Goal: Task Accomplishment & Management: Use online tool/utility

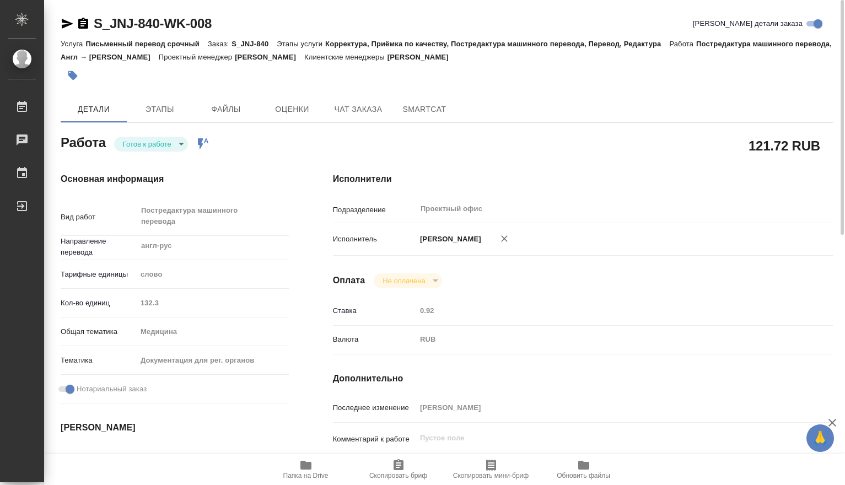
click at [180, 146] on body "🙏 .cls-1 fill:#fff; AWATERA Dmitrieva Olga Работы 0 Чаты График Выйти S_JNJ-840…" at bounding box center [422, 242] width 845 height 485
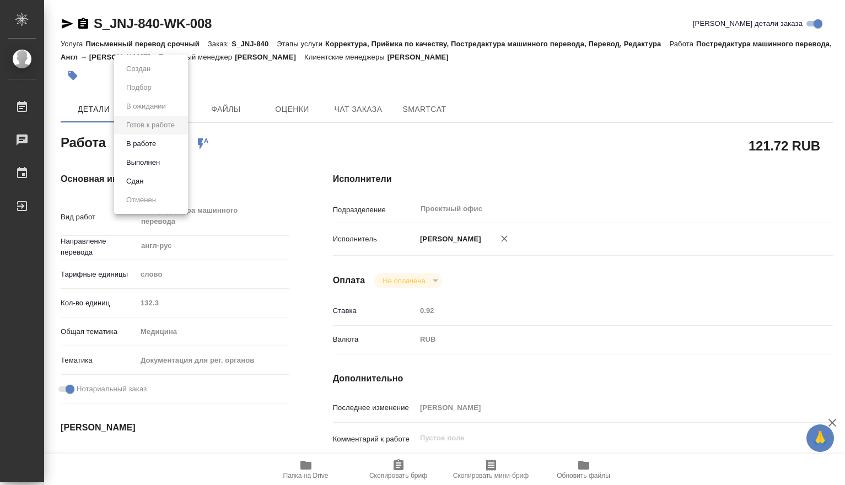
click at [307, 468] on div at bounding box center [422, 242] width 845 height 485
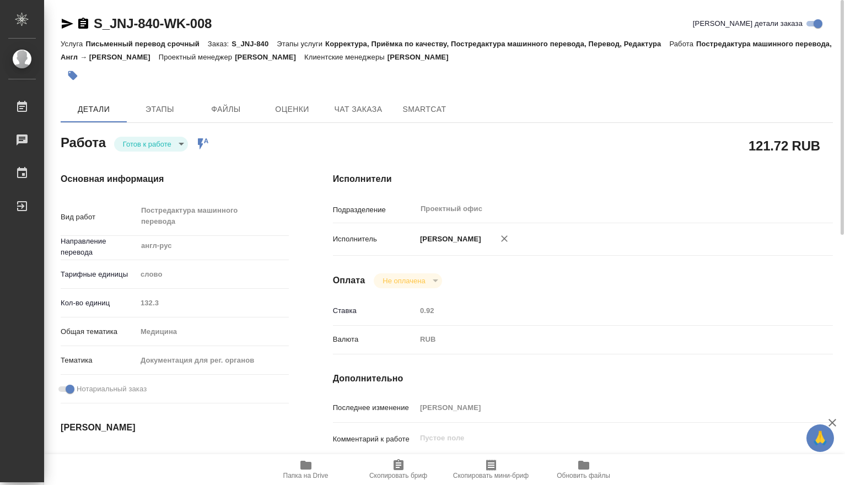
click at [180, 144] on body "🙏 .cls-1 fill:#fff; AWATERA Dmitrieva Olga Работы 0 Чаты График Выйти S_JNJ-840…" at bounding box center [422, 242] width 845 height 485
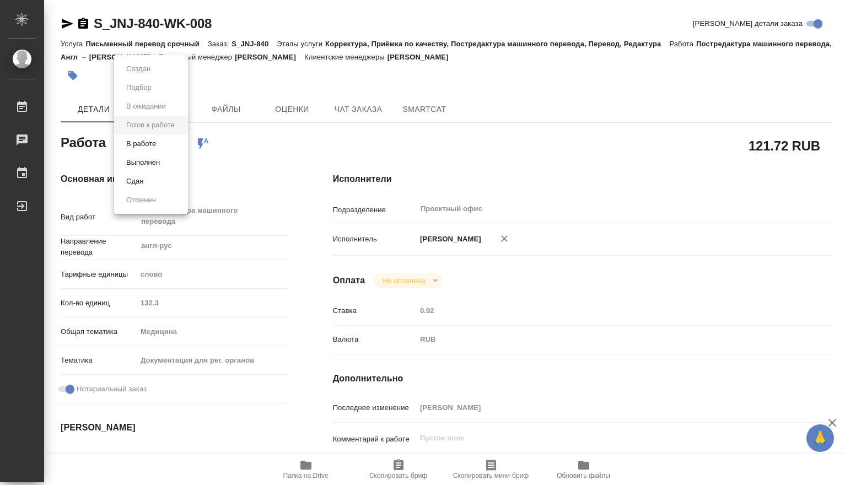
click at [160, 160] on button "Выполнен" at bounding box center [143, 163] width 40 height 12
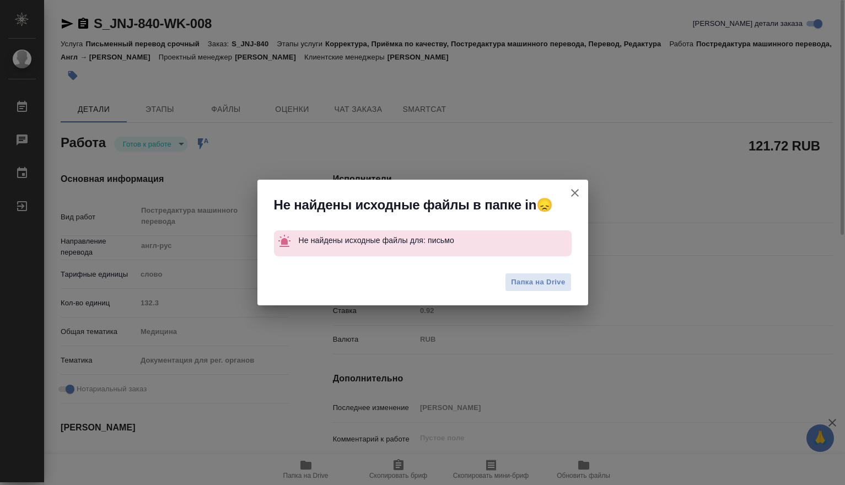
type textarea "x"
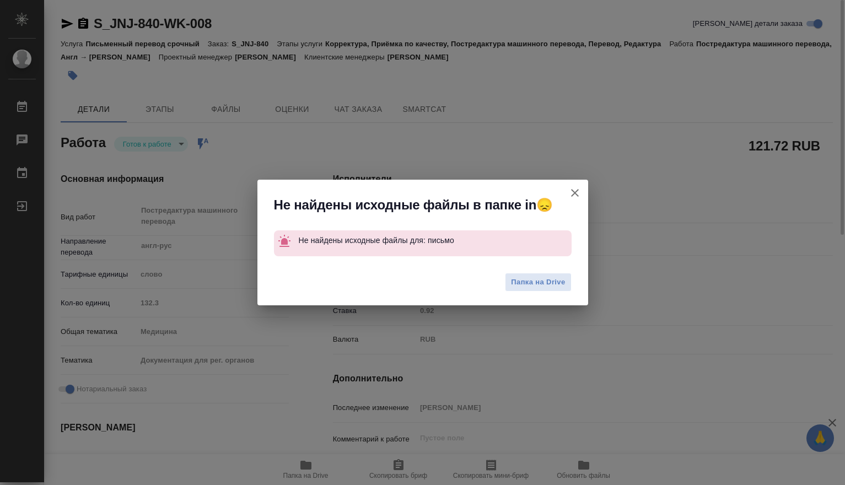
type textarea "x"
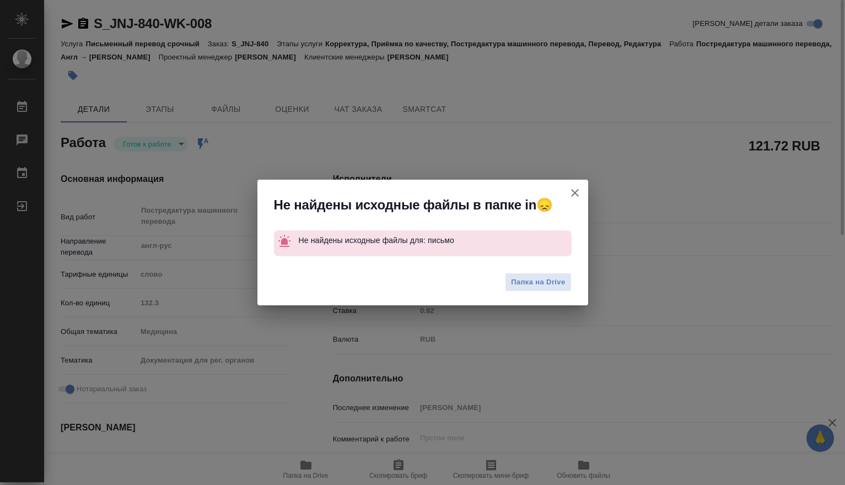
type textarea "x"
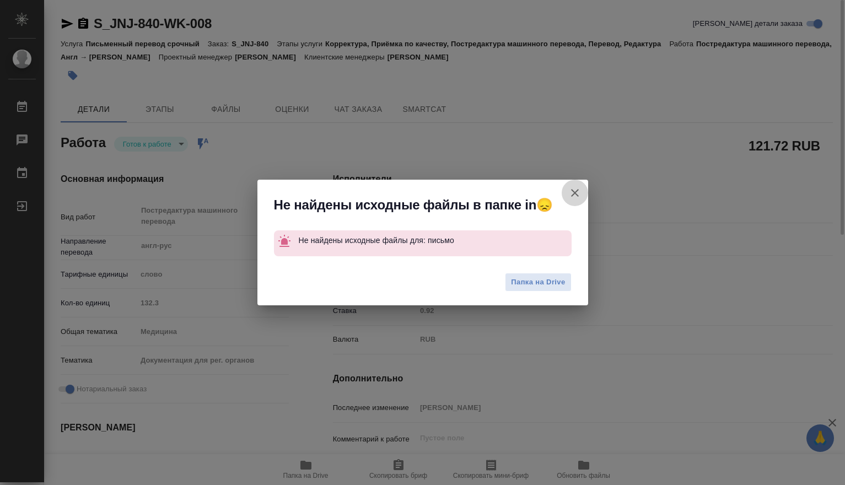
click at [572, 192] on icon "button" at bounding box center [575, 192] width 13 height 13
type textarea "x"
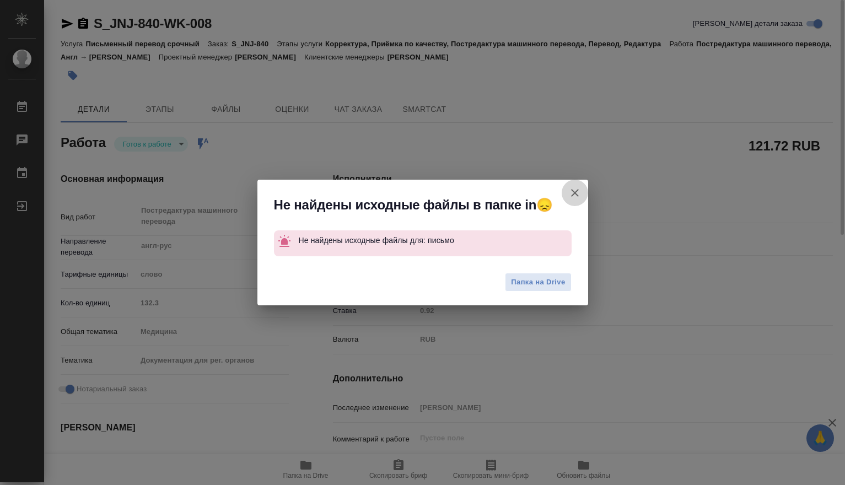
type textarea "x"
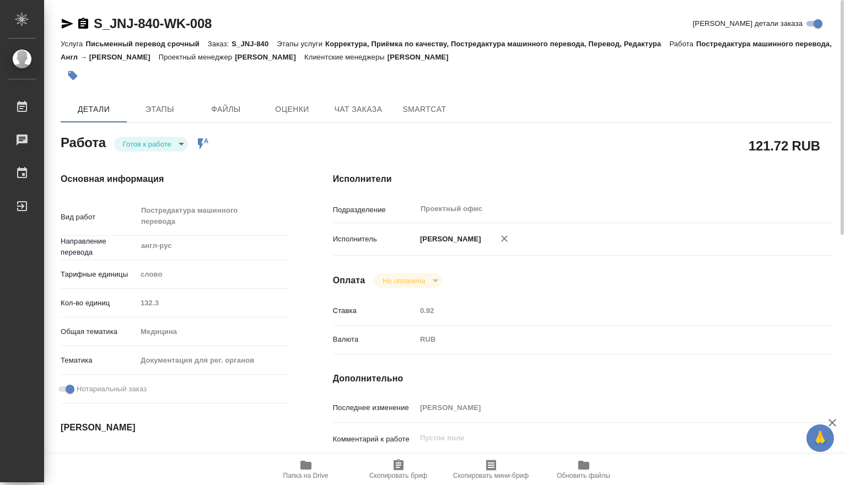
type textarea "x"
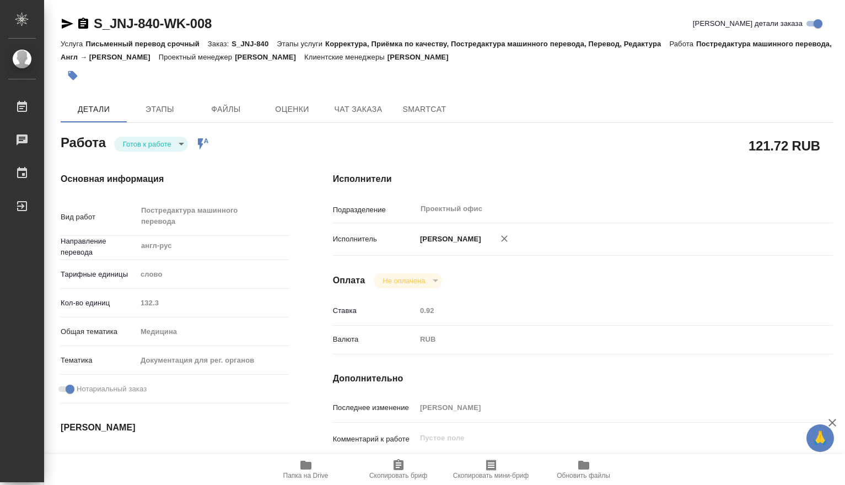
type textarea "x"
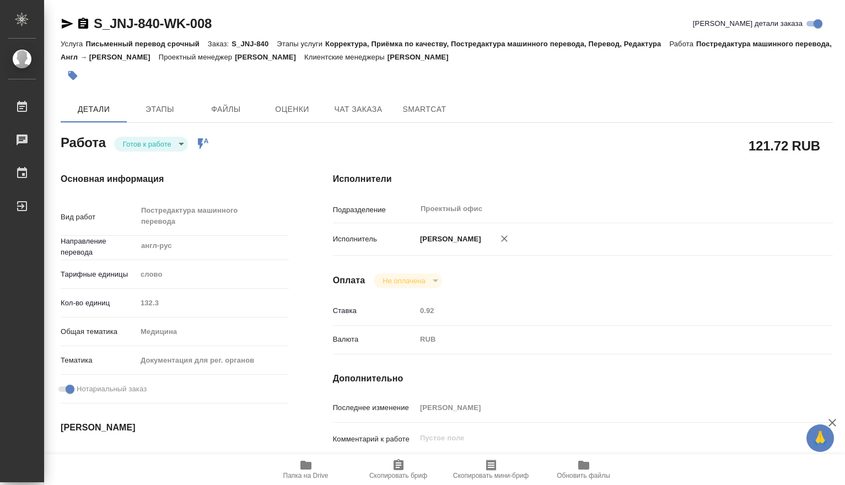
click at [178, 143] on body "🙏 .cls-1 fill:#fff; AWATERA Dmitrieva Olga Работы 0 Чаты График Выйти S_JNJ-840…" at bounding box center [422, 242] width 845 height 485
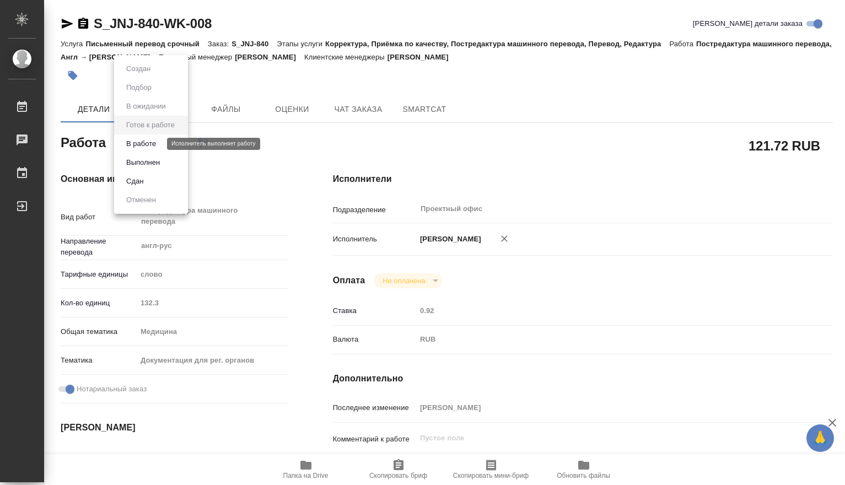
click at [147, 146] on button "В работе" at bounding box center [141, 144] width 36 height 12
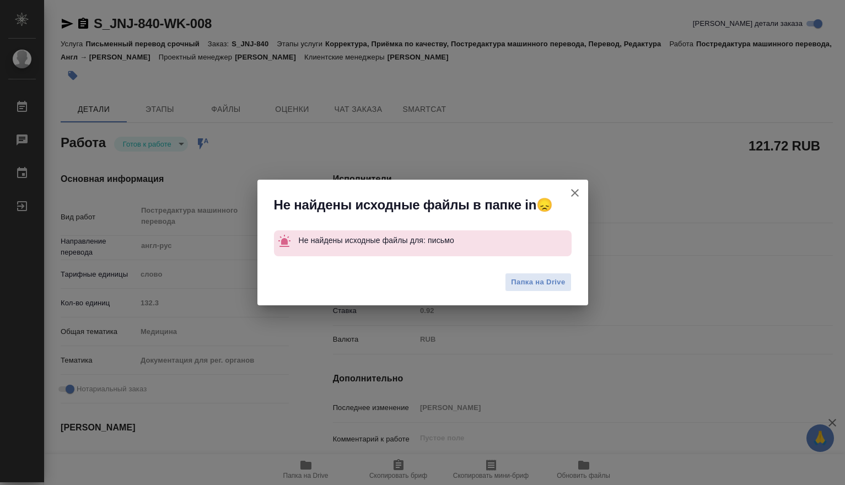
type textarea "x"
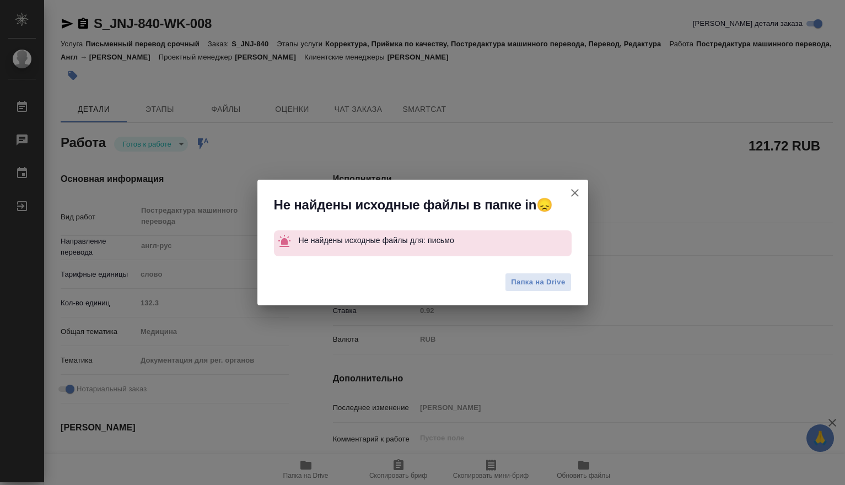
type textarea "x"
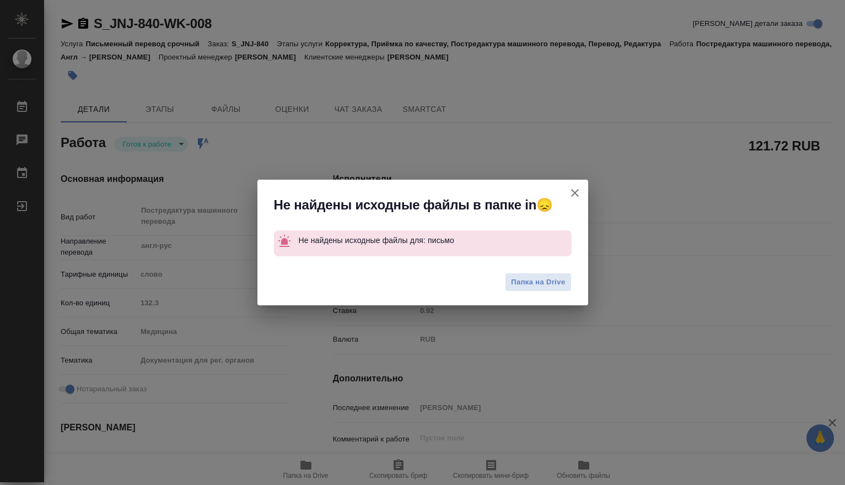
type textarea "x"
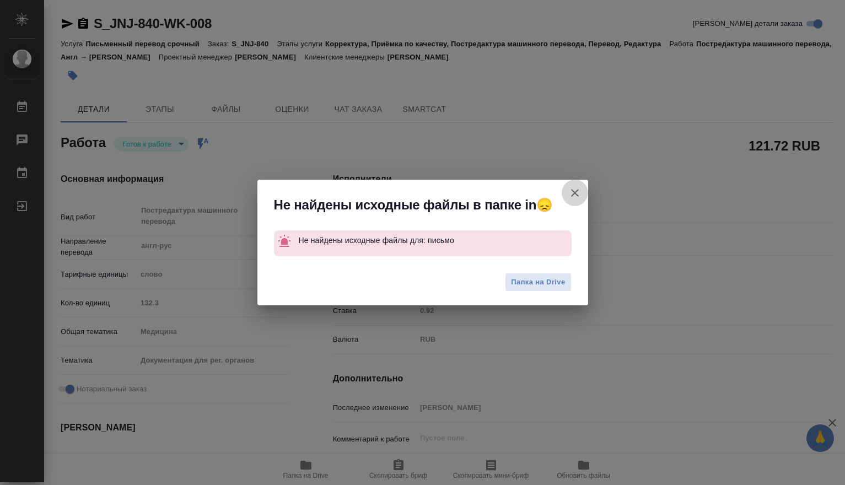
click at [575, 192] on icon "button" at bounding box center [575, 193] width 8 height 8
type textarea "x"
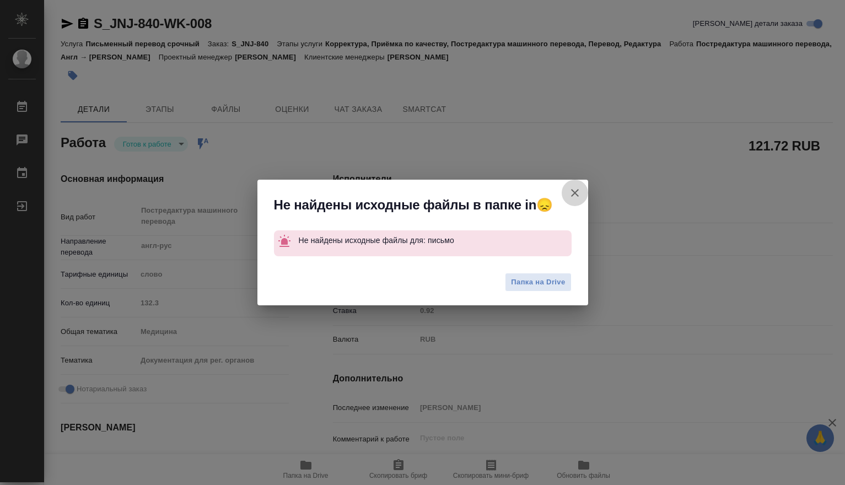
type textarea "x"
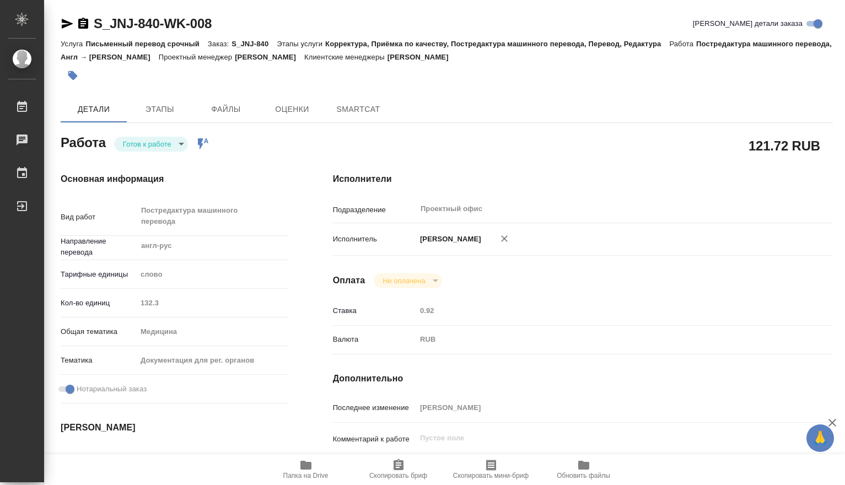
type textarea "x"
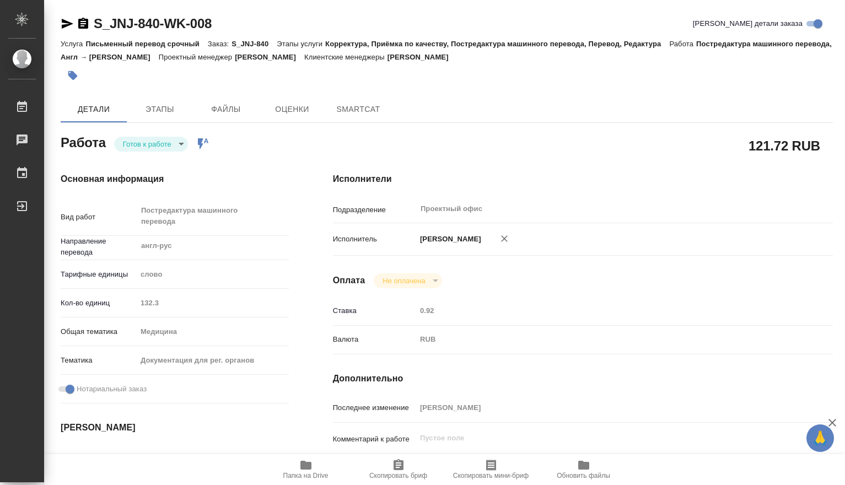
type textarea "x"
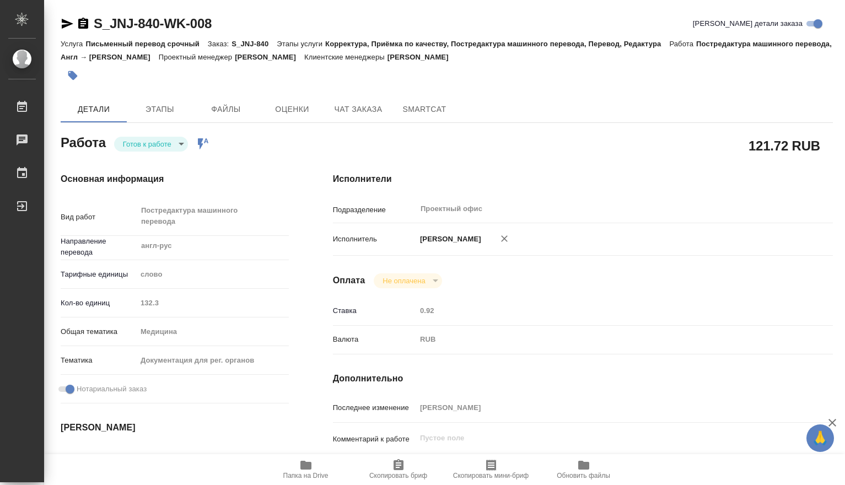
type textarea "x"
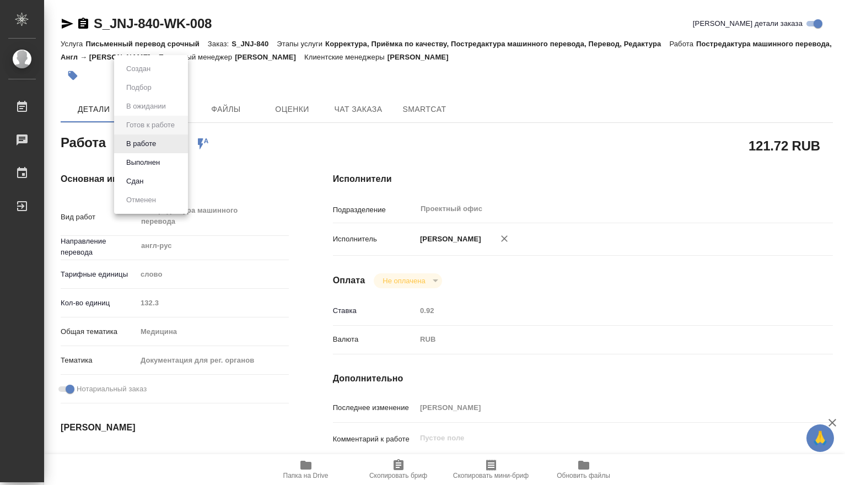
click at [185, 144] on body "🙏 .cls-1 fill:#fff; AWATERA Dmitrieva Olga Работы Чаты График Выйти S_JNJ-840-W…" at bounding box center [422, 242] width 845 height 485
click at [160, 158] on button "Выполнен" at bounding box center [143, 163] width 40 height 12
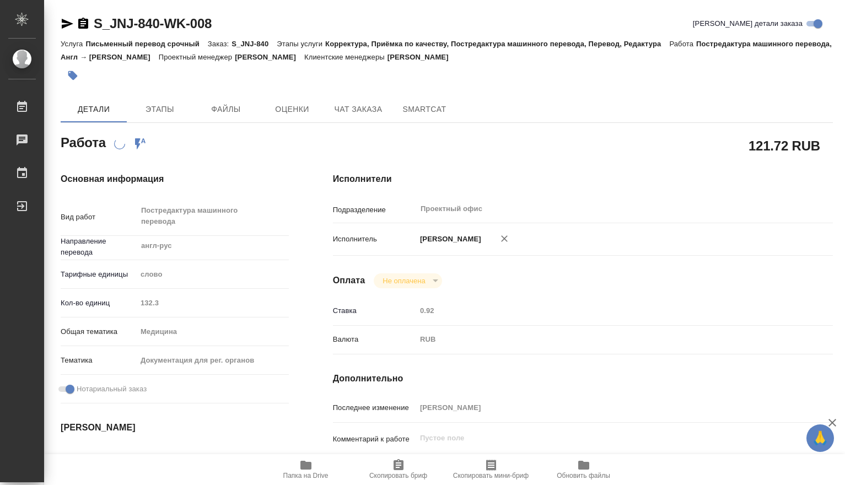
type textarea "x"
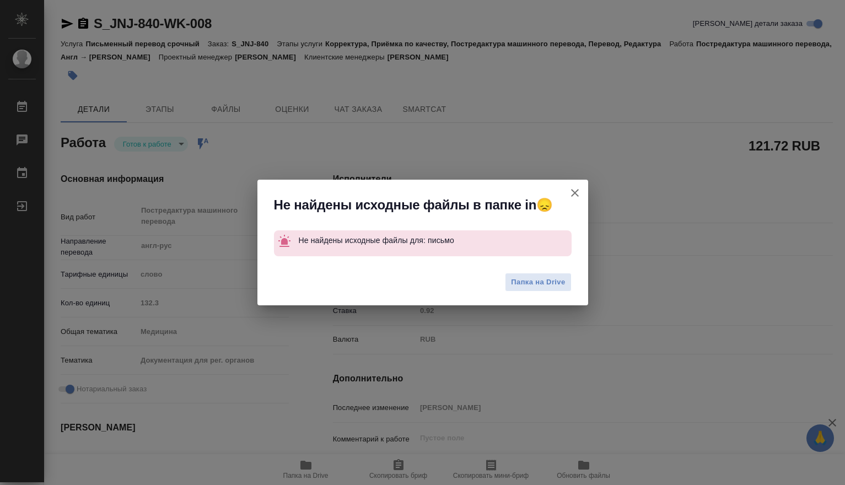
type textarea "x"
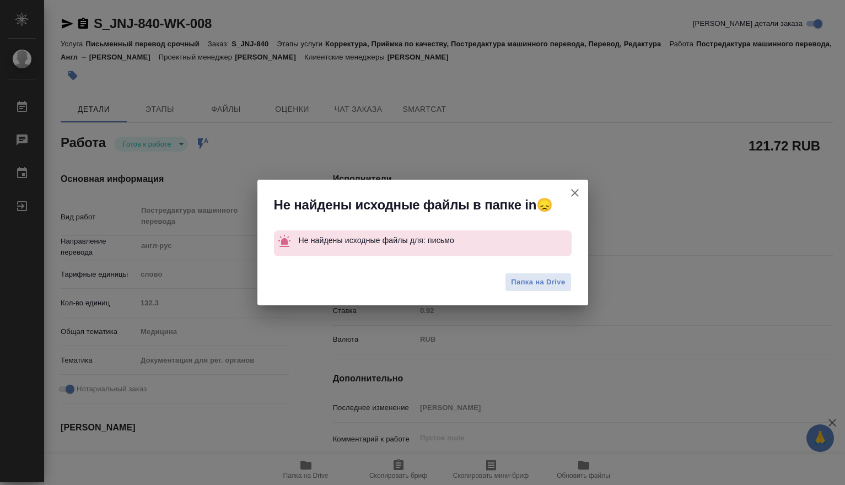
type textarea "x"
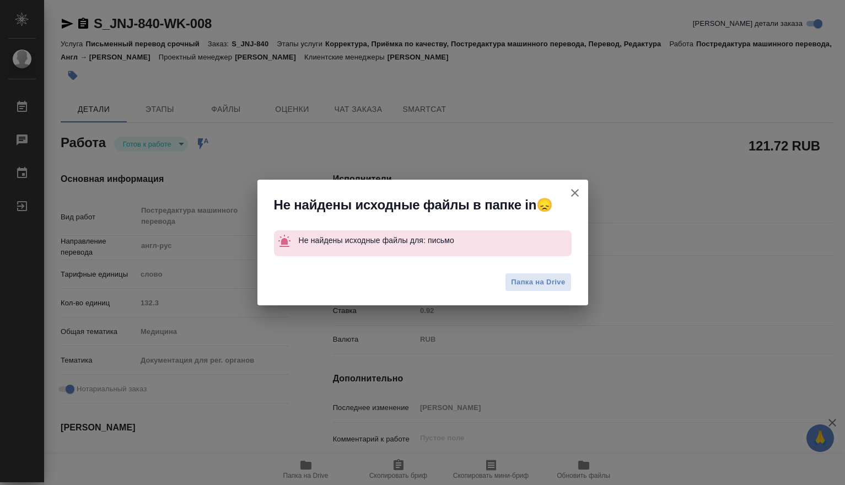
type textarea "x"
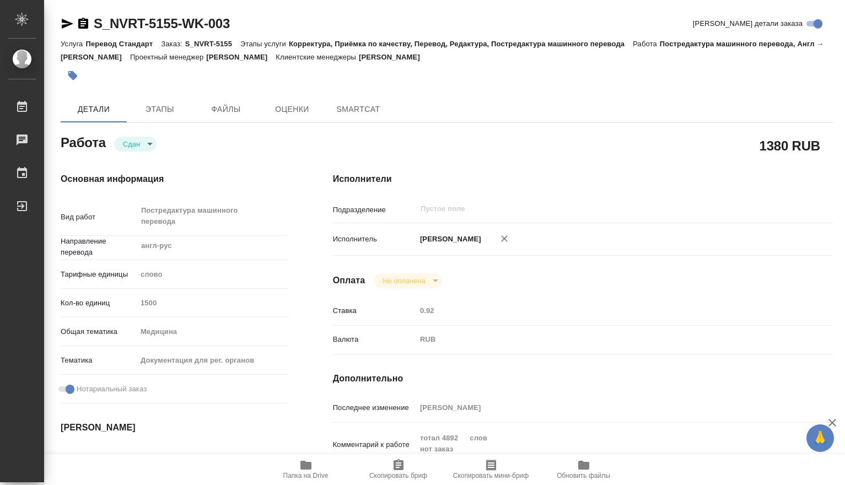
type textarea "x"
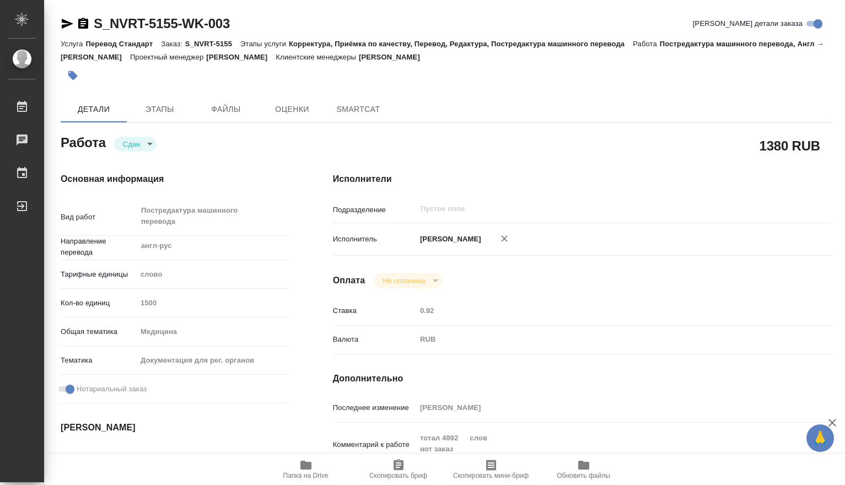
type textarea "x"
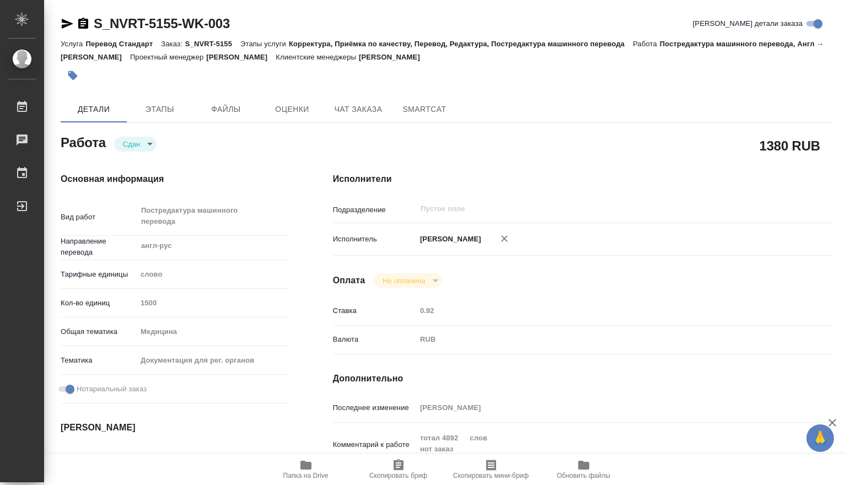
type textarea "x"
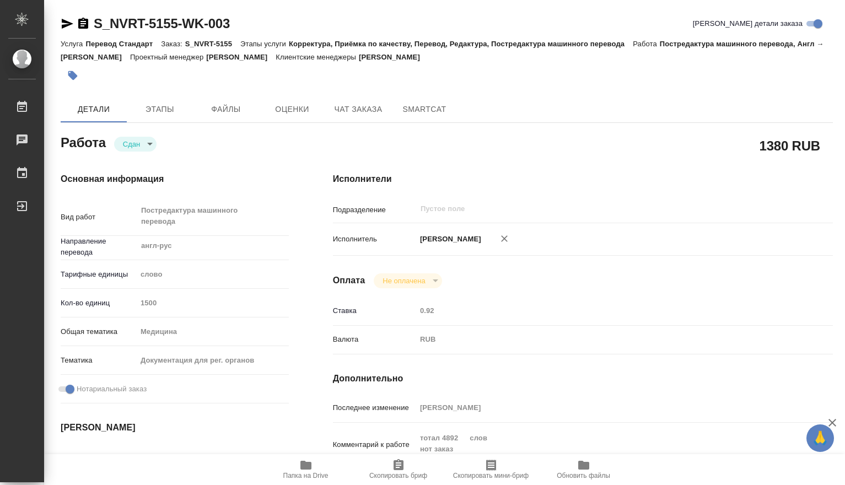
click at [133, 302] on div "Кол-во единиц 1500" at bounding box center [175, 302] width 228 height 19
type textarea "x"
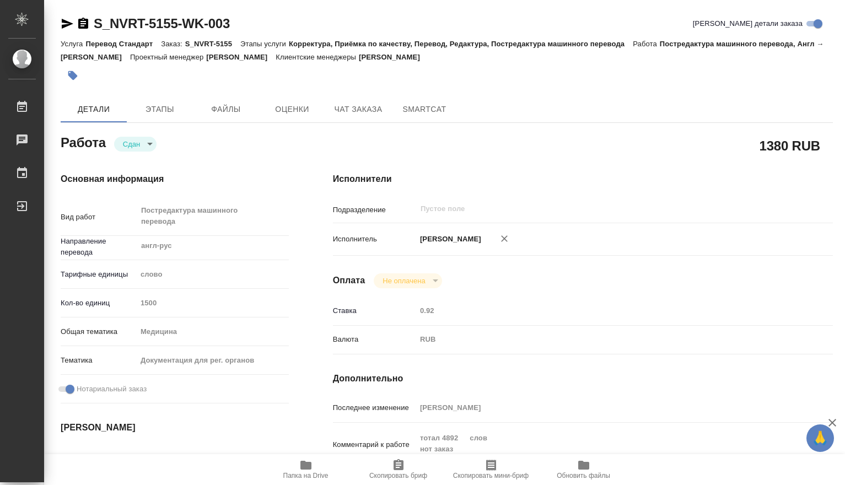
type textarea "x"
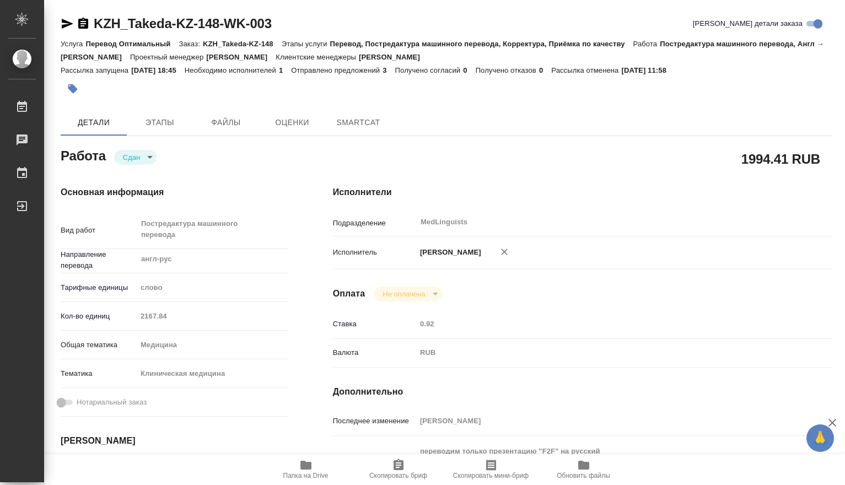
type textarea "x"
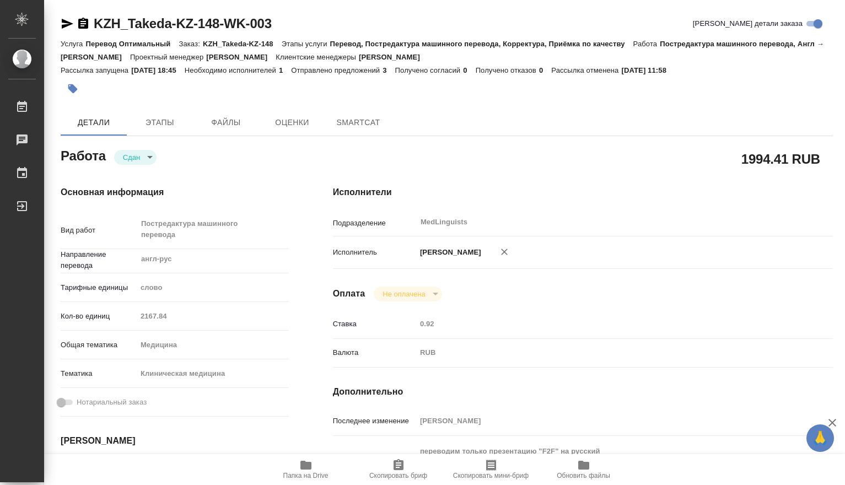
type textarea "x"
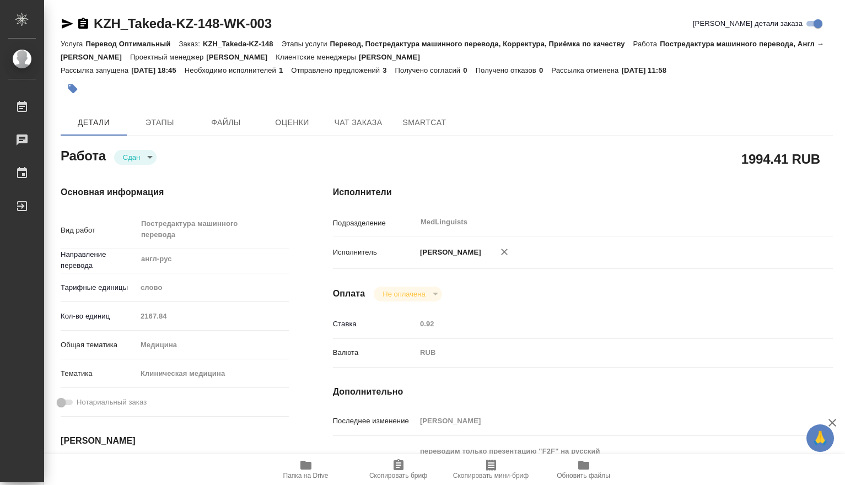
type textarea "x"
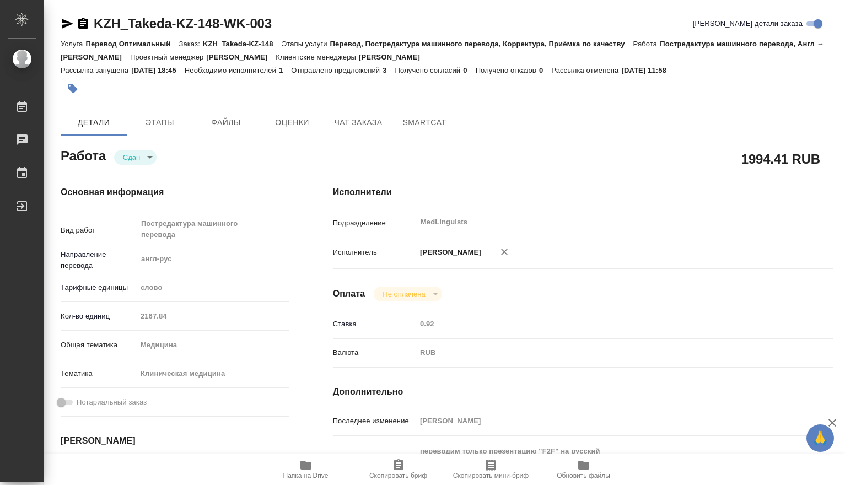
click at [127, 315] on div "Кол-во единиц 2167.84" at bounding box center [175, 316] width 228 height 19
type textarea "x"
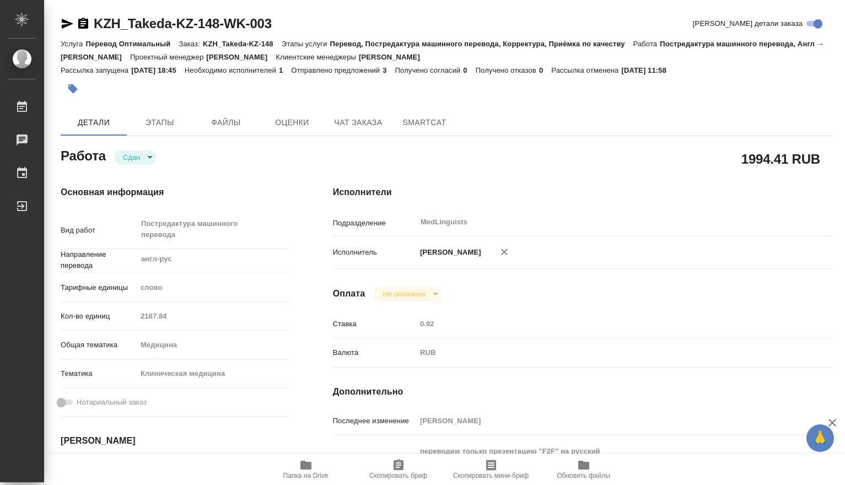
type textarea "x"
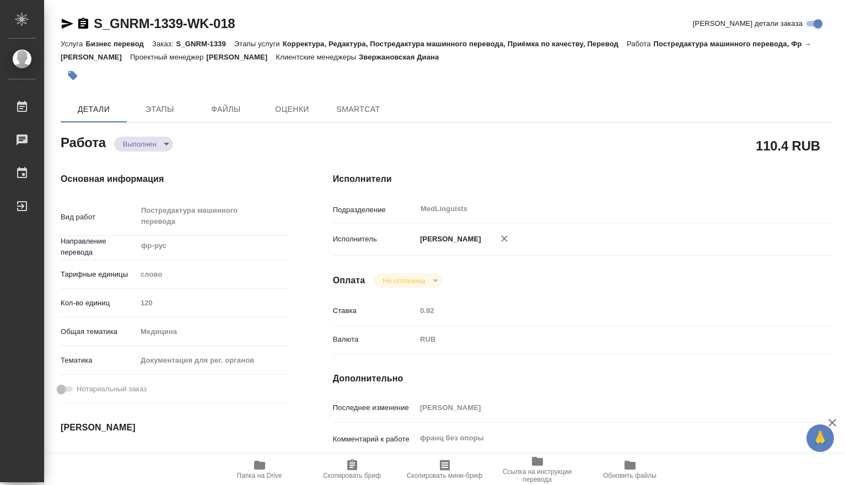
type textarea "x"
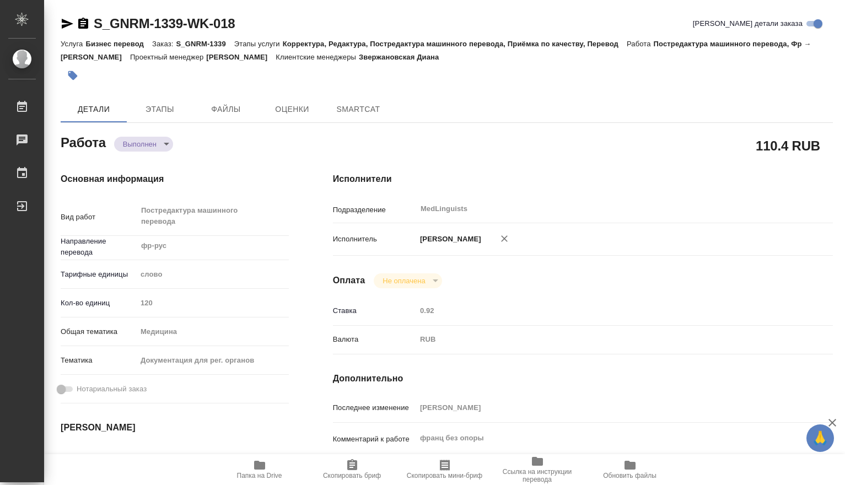
type textarea "x"
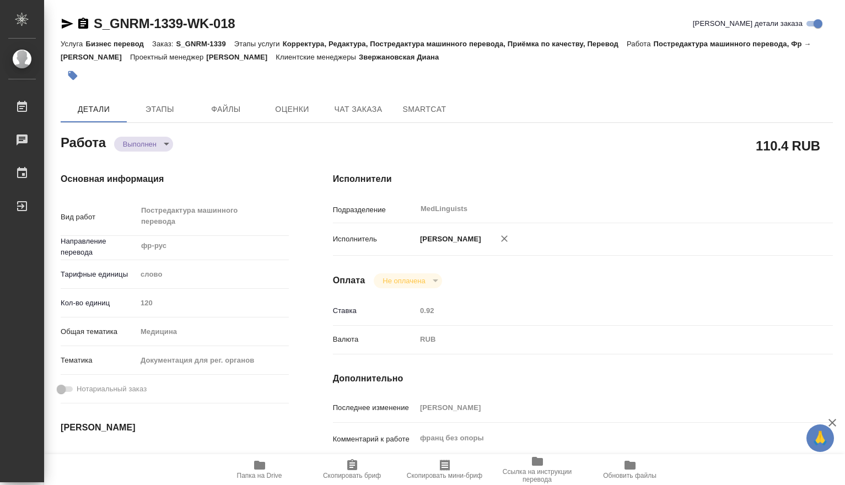
type textarea "x"
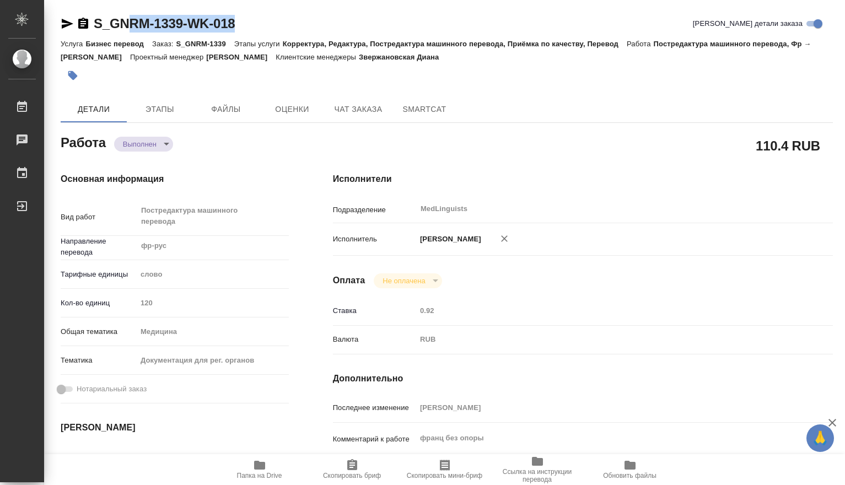
type textarea "x"
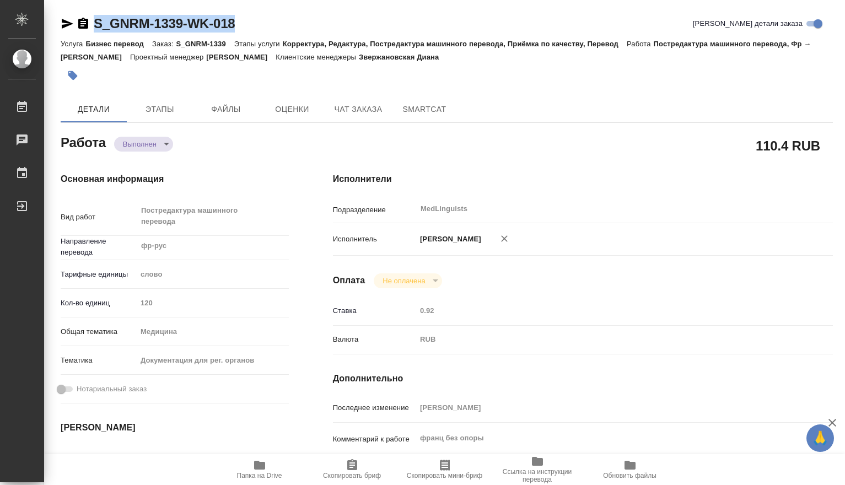
drag, startPoint x: 237, startPoint y: 25, endPoint x: 95, endPoint y: 24, distance: 141.2
click at [95, 24] on div "S_GNRM-1339-WK-018 Кратко детали заказа" at bounding box center [447, 24] width 773 height 18
copy link "S_GNRM-1339-WK-018"
type textarea "x"
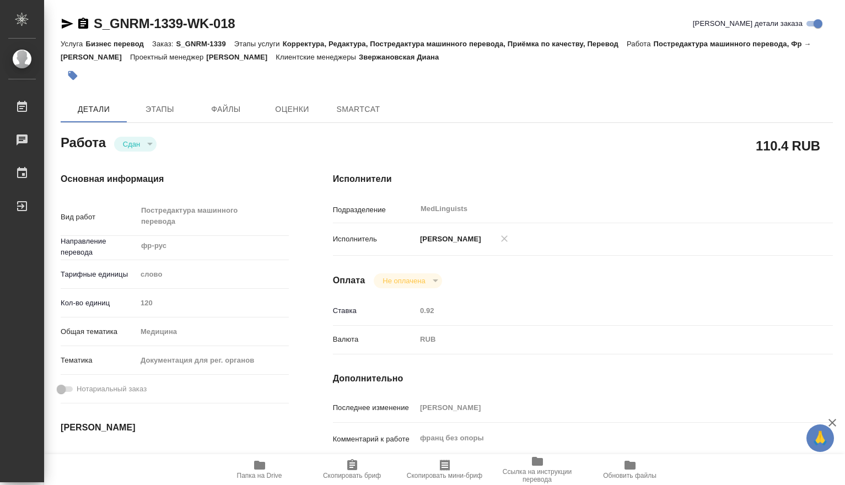
type textarea "x"
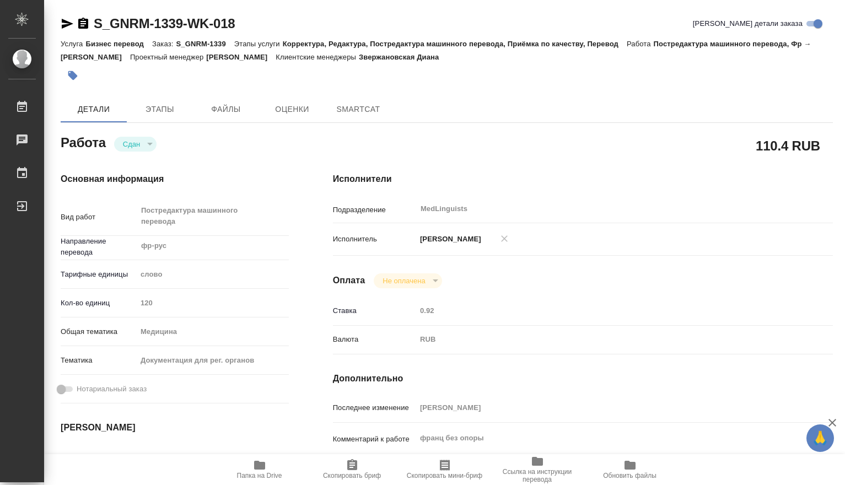
type textarea "x"
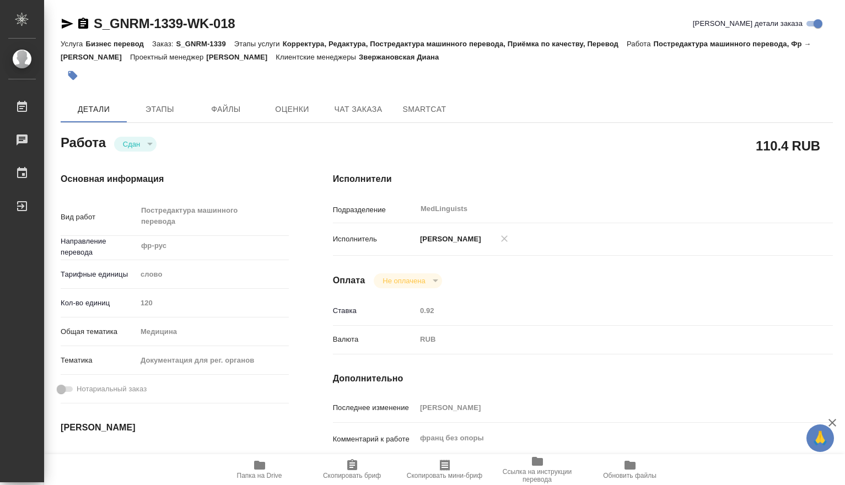
type textarea "x"
click at [124, 305] on div "Кол-во единиц 120" at bounding box center [175, 302] width 228 height 19
type textarea "x"
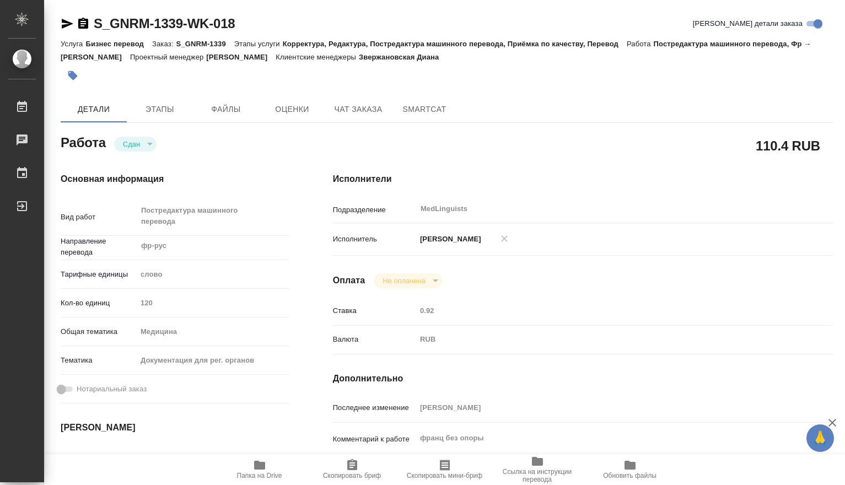
type textarea "x"
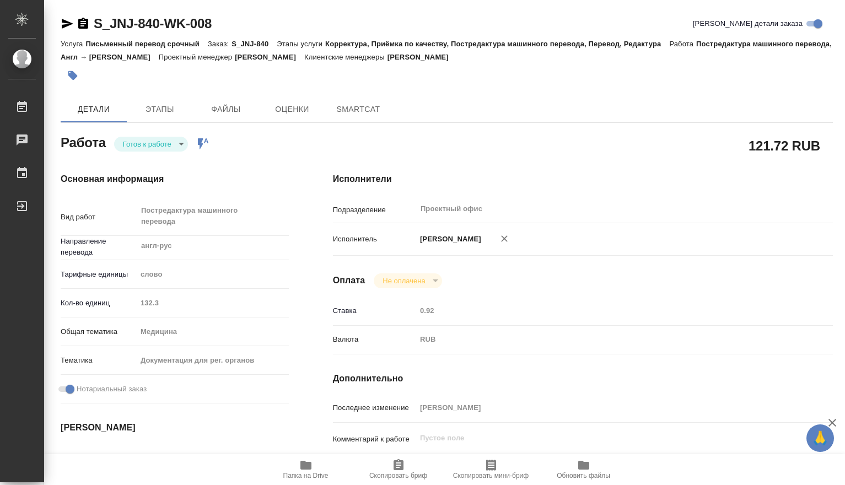
type textarea "x"
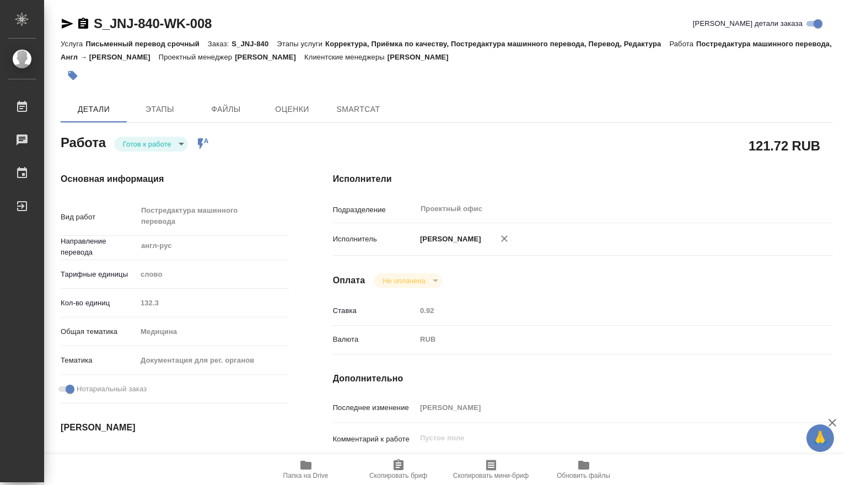
type textarea "x"
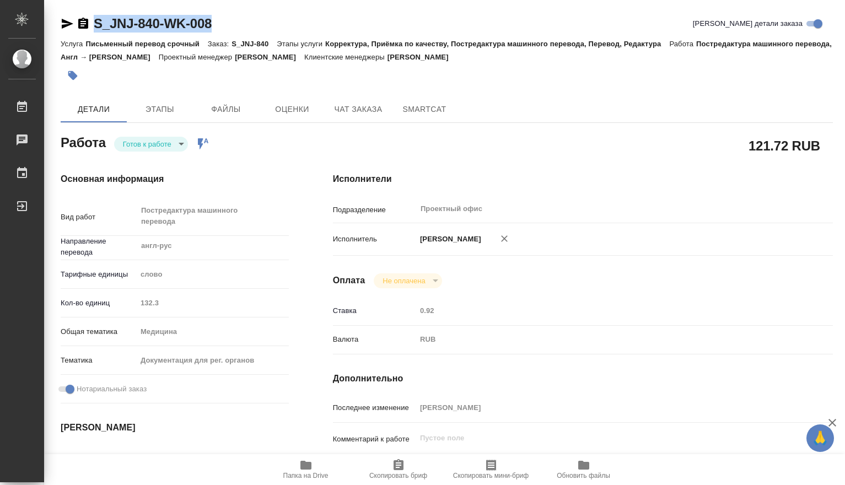
type textarea "x"
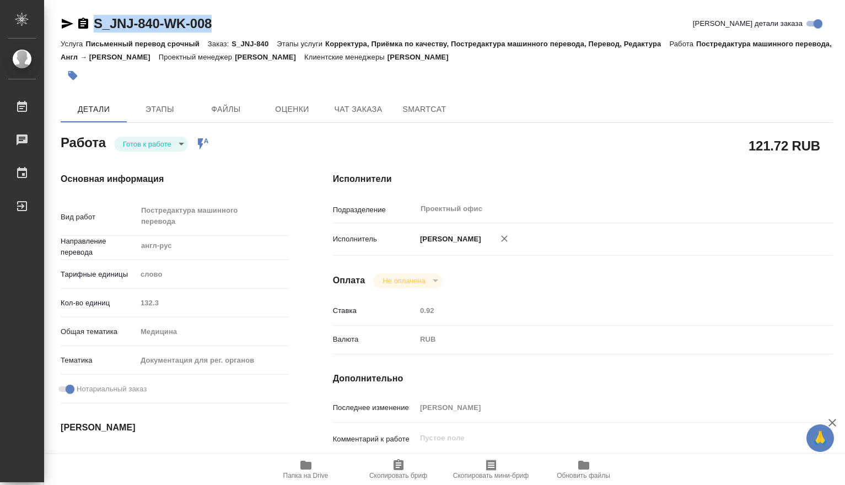
drag, startPoint x: 237, startPoint y: 28, endPoint x: 83, endPoint y: 23, distance: 153.4
click at [83, 23] on div "S_JNJ-840-WK-008 Кратко детали заказа" at bounding box center [447, 24] width 773 height 18
copy link "S_JNJ-840-WK-008"
type textarea "x"
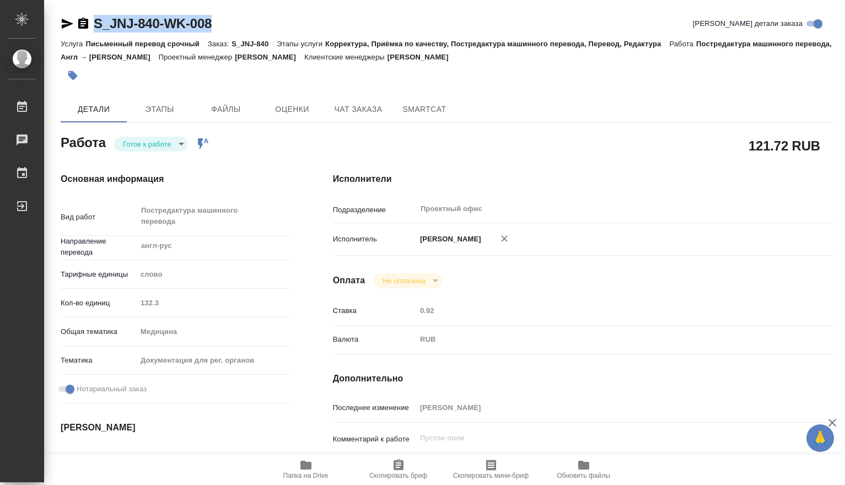
type textarea "x"
